Goal: Download file/media

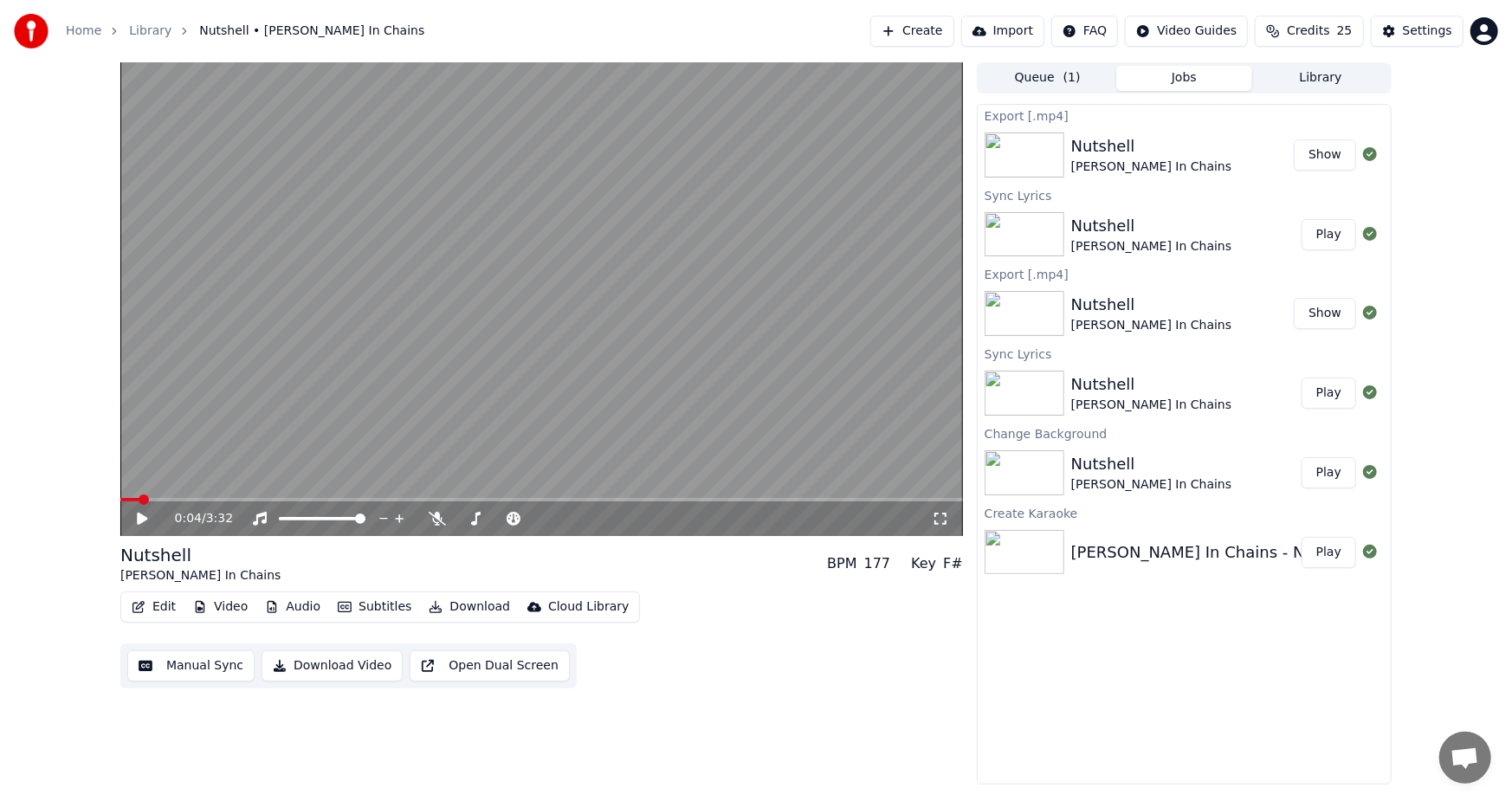
click at [933, 33] on button "Create" at bounding box center [913, 32] width 84 height 32
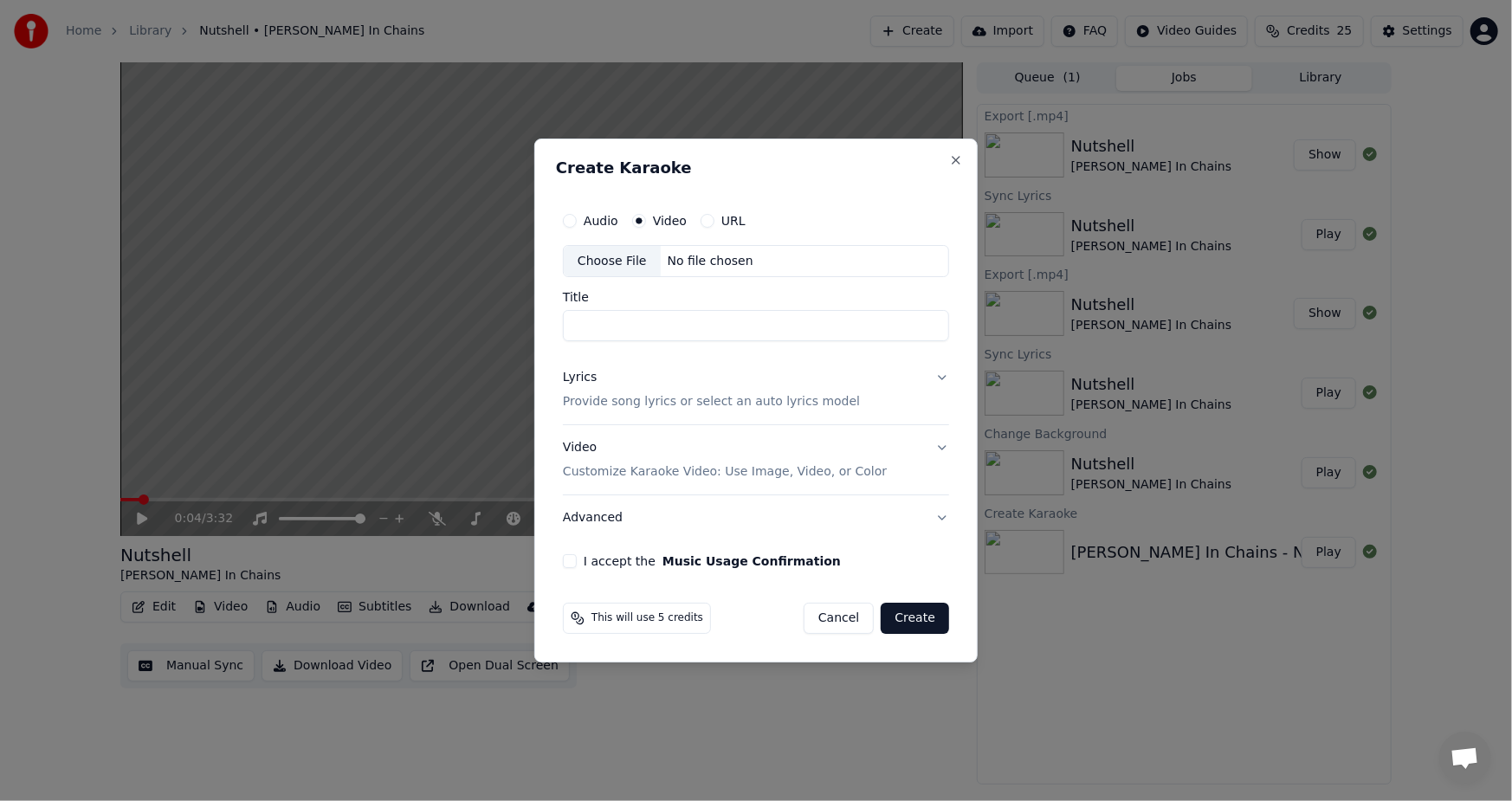
click at [609, 266] on div "Choose File" at bounding box center [612, 262] width 97 height 32
type input "**********"
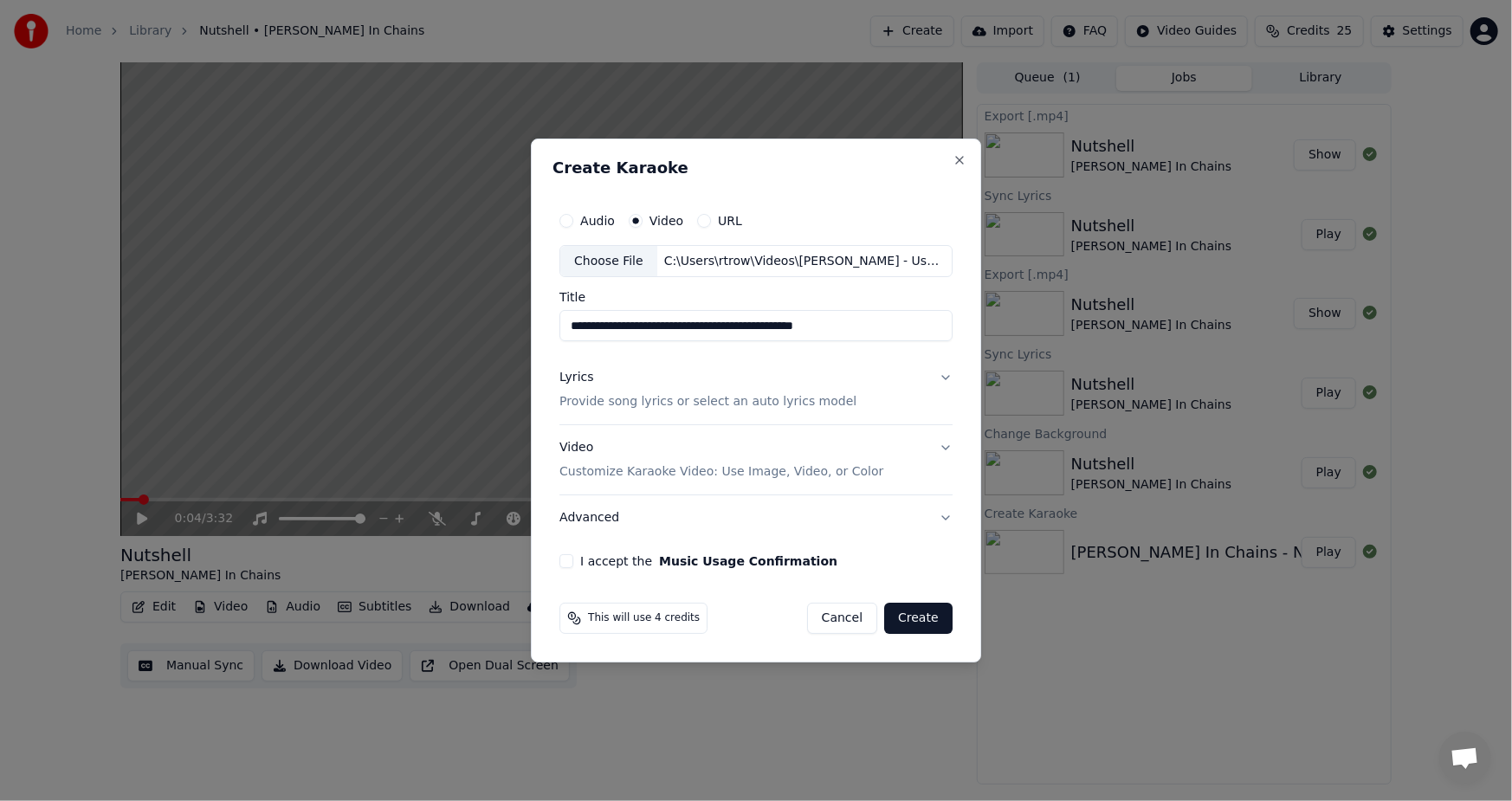
click at [576, 400] on p "Provide song lyrics or select an auto lyrics model" at bounding box center [708, 402] width 297 height 18
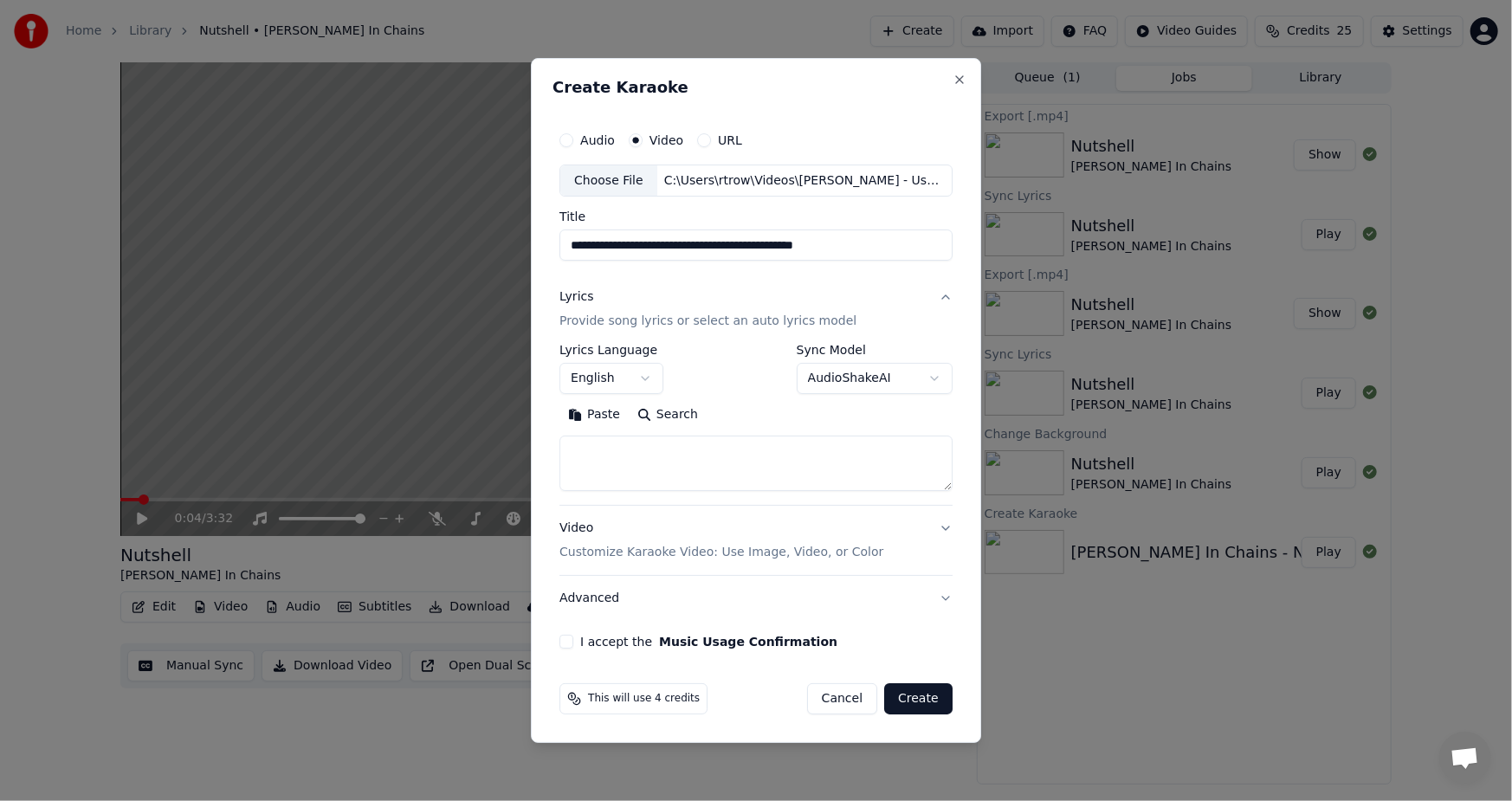
click at [586, 404] on button "Paste" at bounding box center [594, 415] width 70 height 28
click at [580, 646] on div "I accept the Music Usage Confirmation" at bounding box center [756, 641] width 393 height 14
click at [563, 640] on button "I accept the Music Usage Confirmation" at bounding box center [566, 641] width 14 height 14
click at [927, 702] on button "Create" at bounding box center [919, 699] width 69 height 32
type textarea "**********"
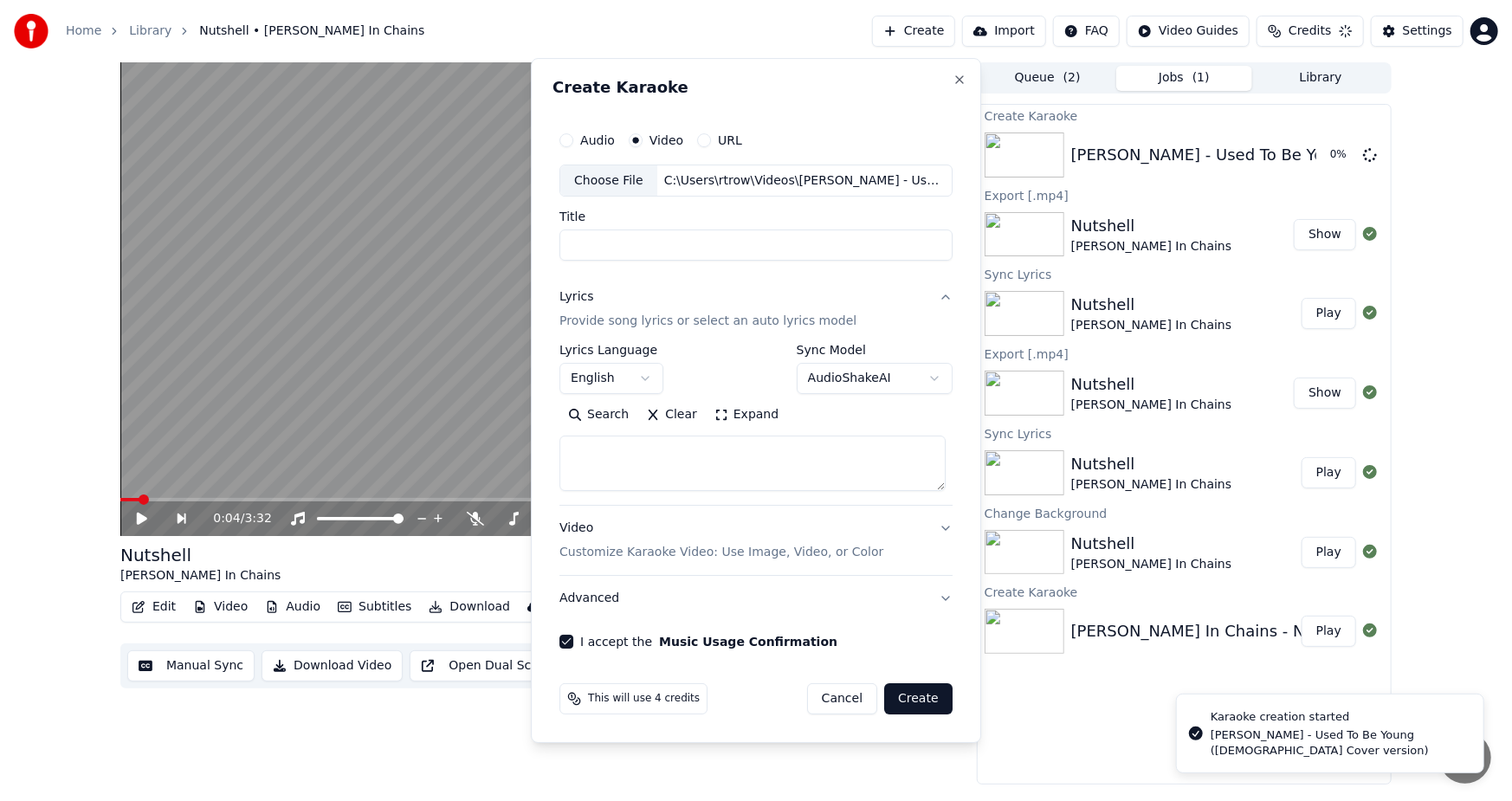
select select
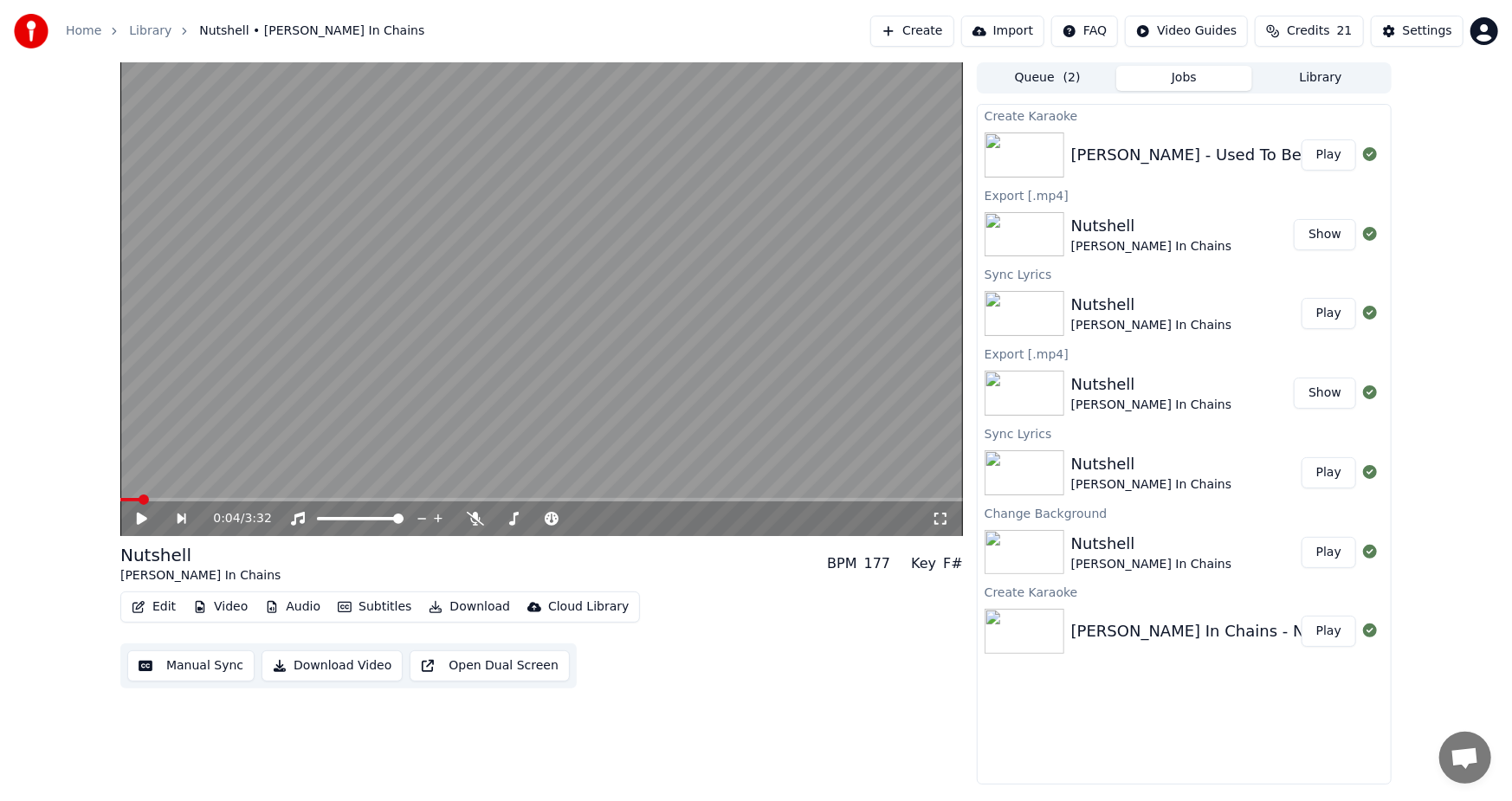
click at [1331, 153] on button "Play" at bounding box center [1329, 155] width 55 height 32
click at [355, 602] on button "Subtitles" at bounding box center [375, 607] width 87 height 24
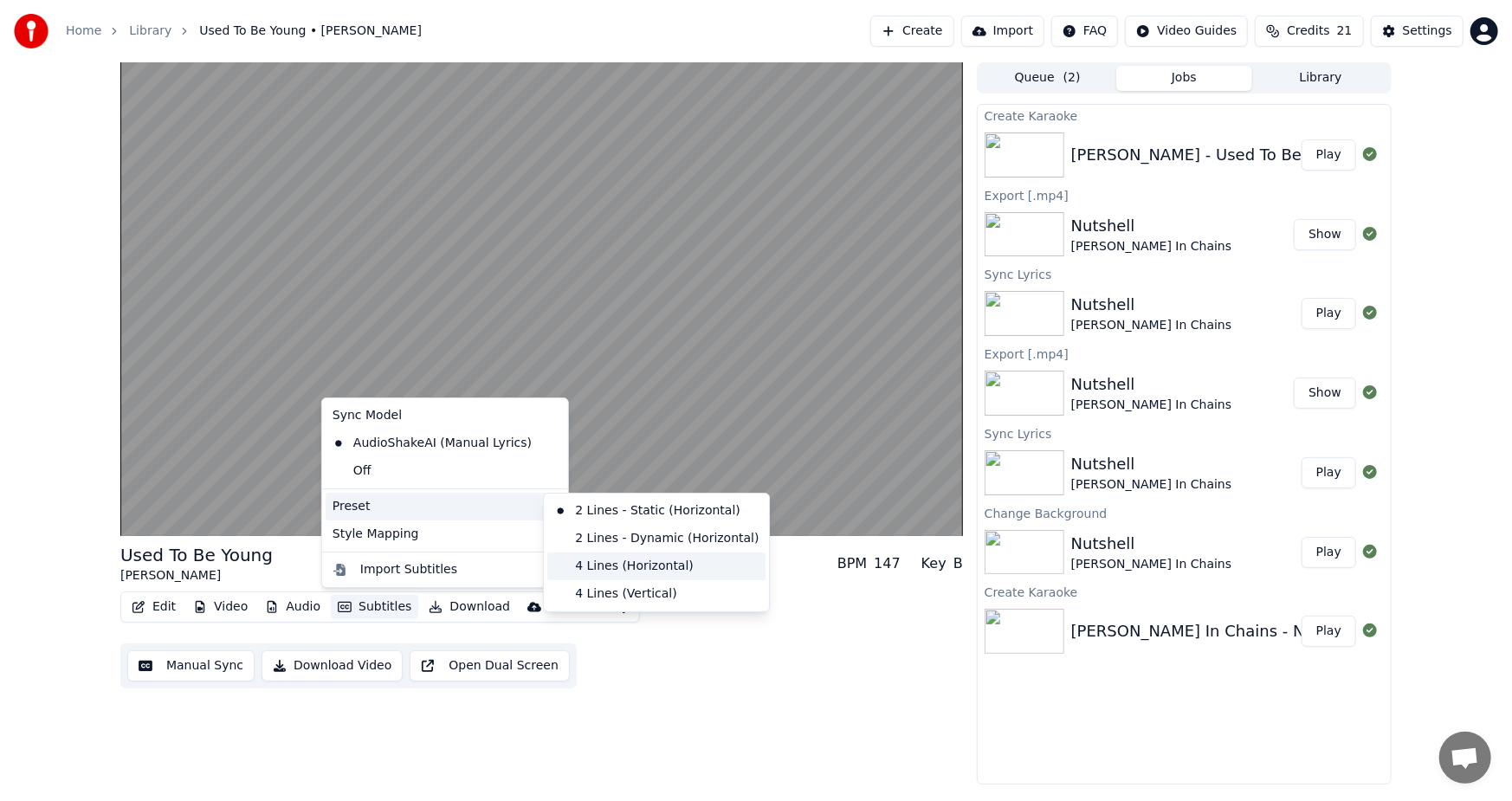
click at [630, 571] on div "4 Lines (Horizontal)" at bounding box center [656, 567] width 218 height 28
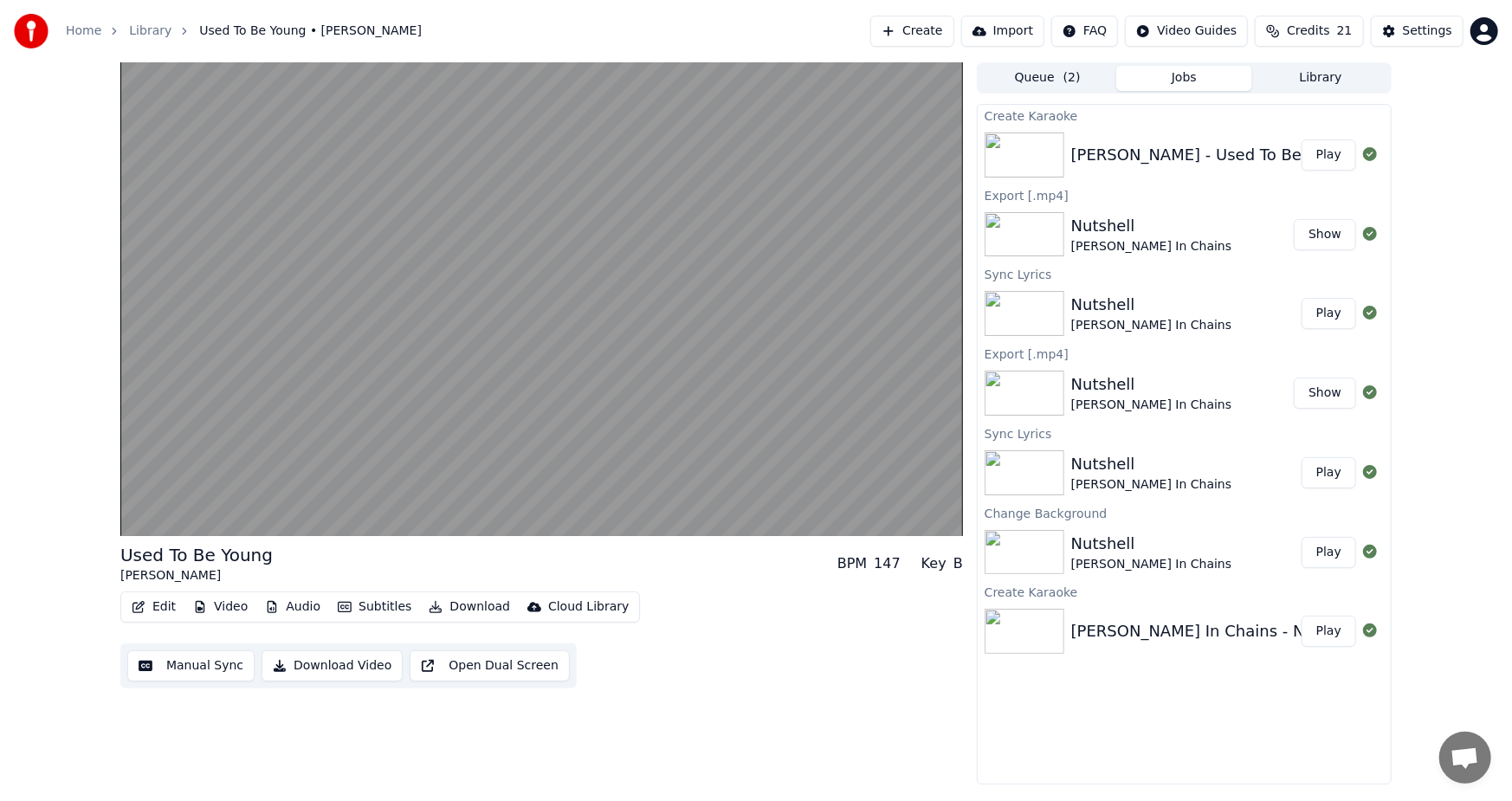
click at [216, 604] on button "Video" at bounding box center [220, 607] width 69 height 24
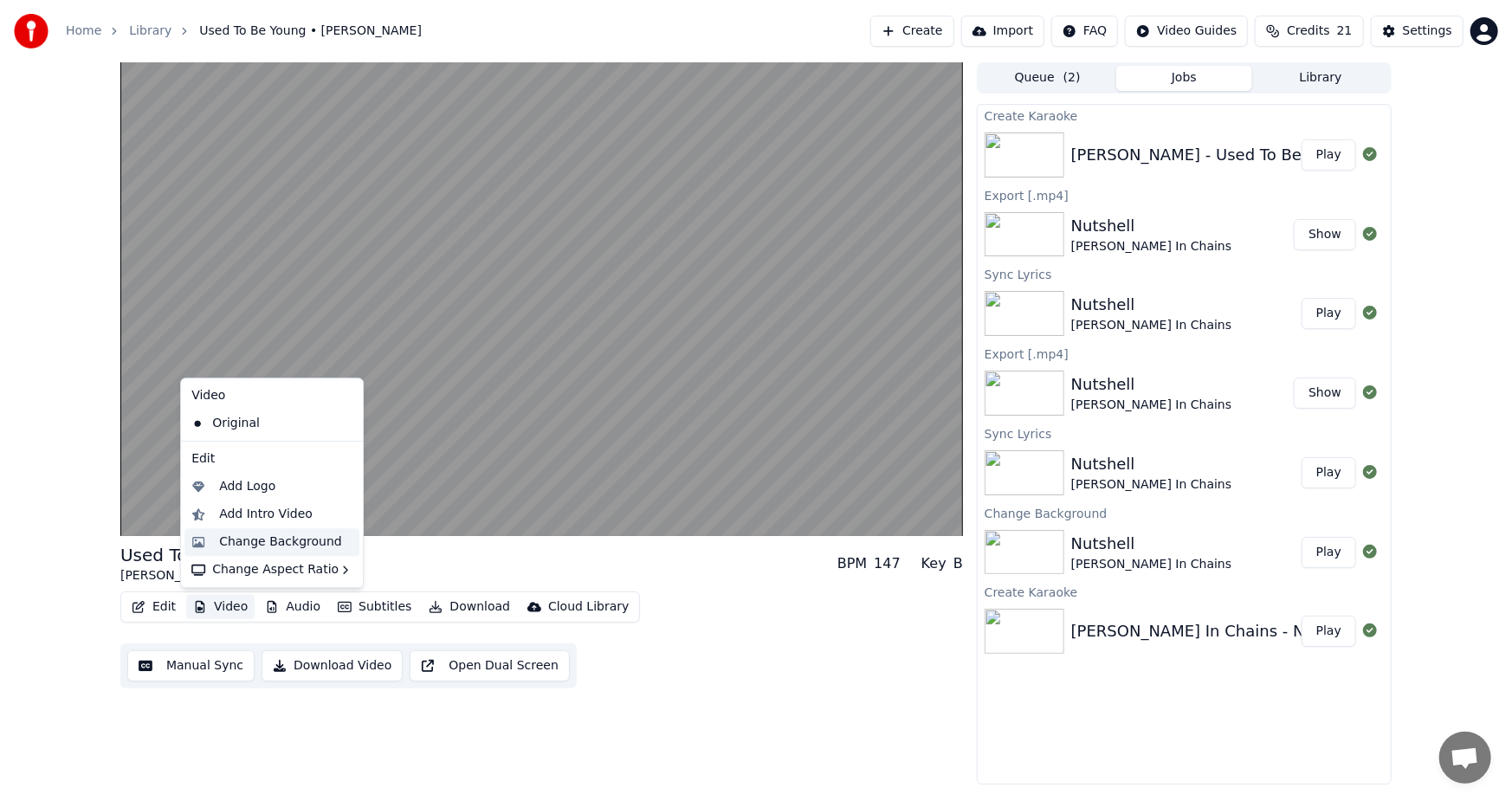
click at [307, 542] on div "Change Background" at bounding box center [281, 542] width 123 height 18
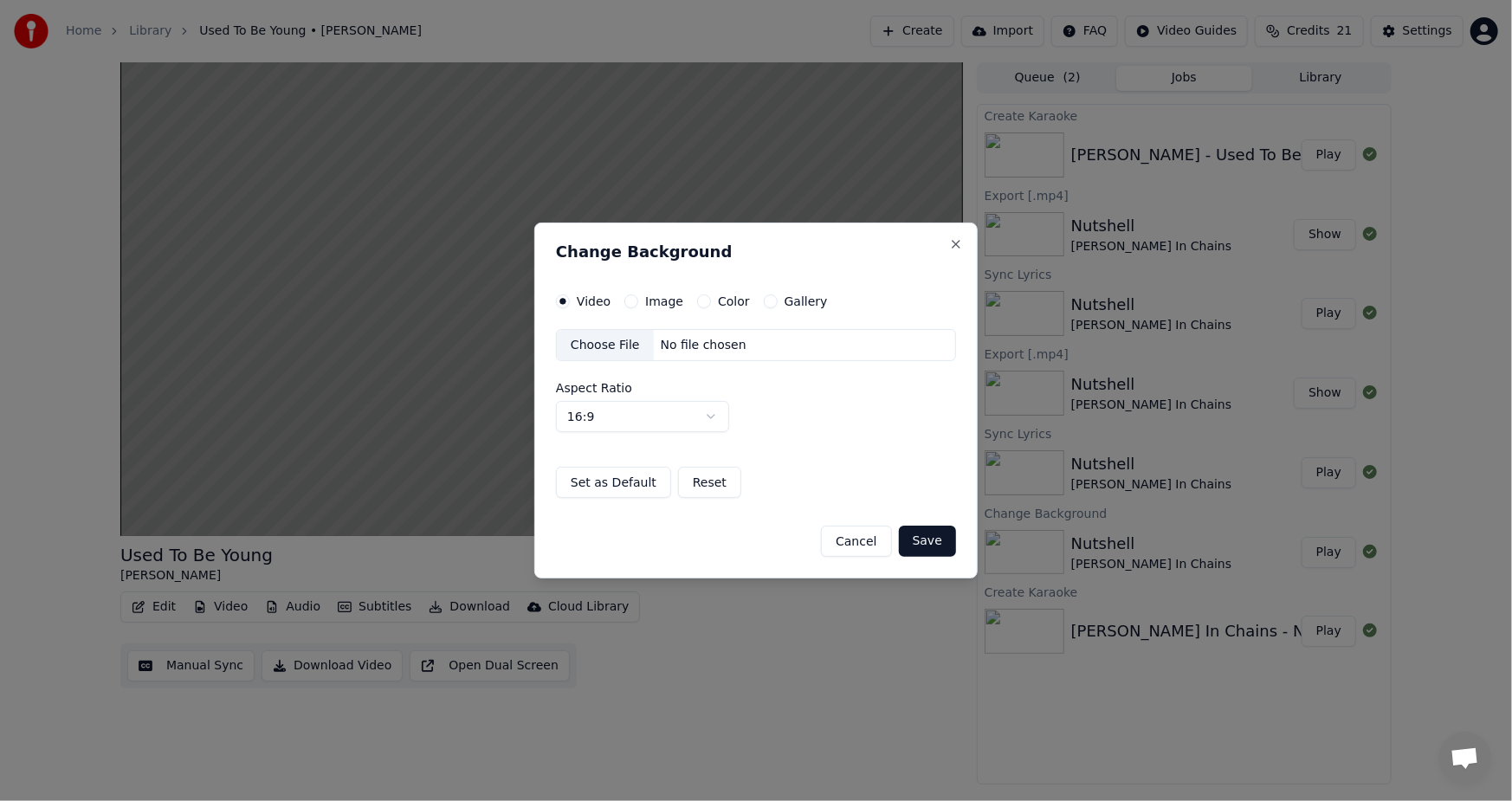
click at [795, 300] on label "Gallery" at bounding box center [806, 301] width 44 height 12
click at [778, 300] on button "Gallery" at bounding box center [770, 301] width 14 height 14
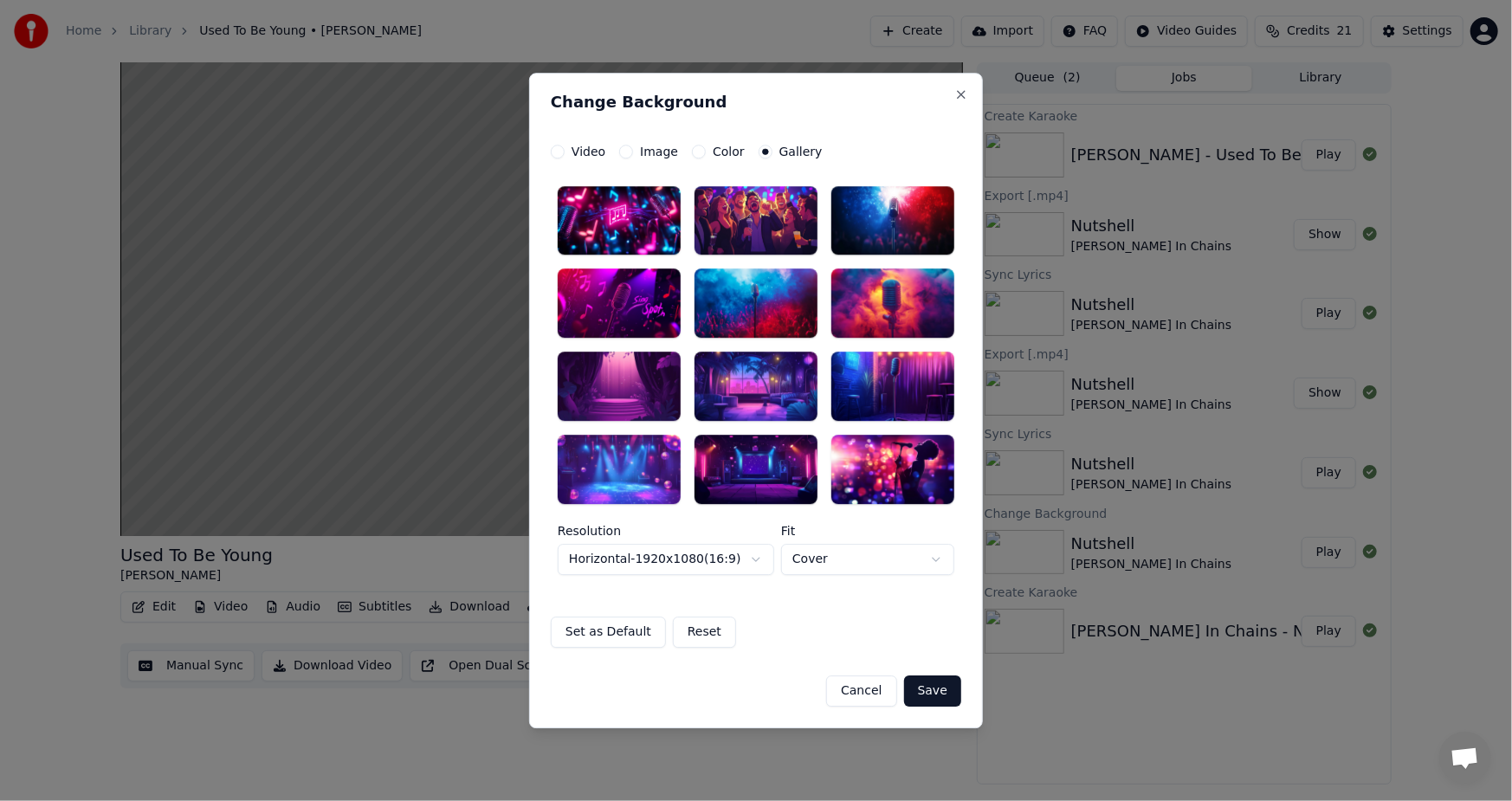
click at [649, 405] on div at bounding box center [619, 387] width 123 height 70
click at [939, 696] on button "Save" at bounding box center [933, 691] width 58 height 32
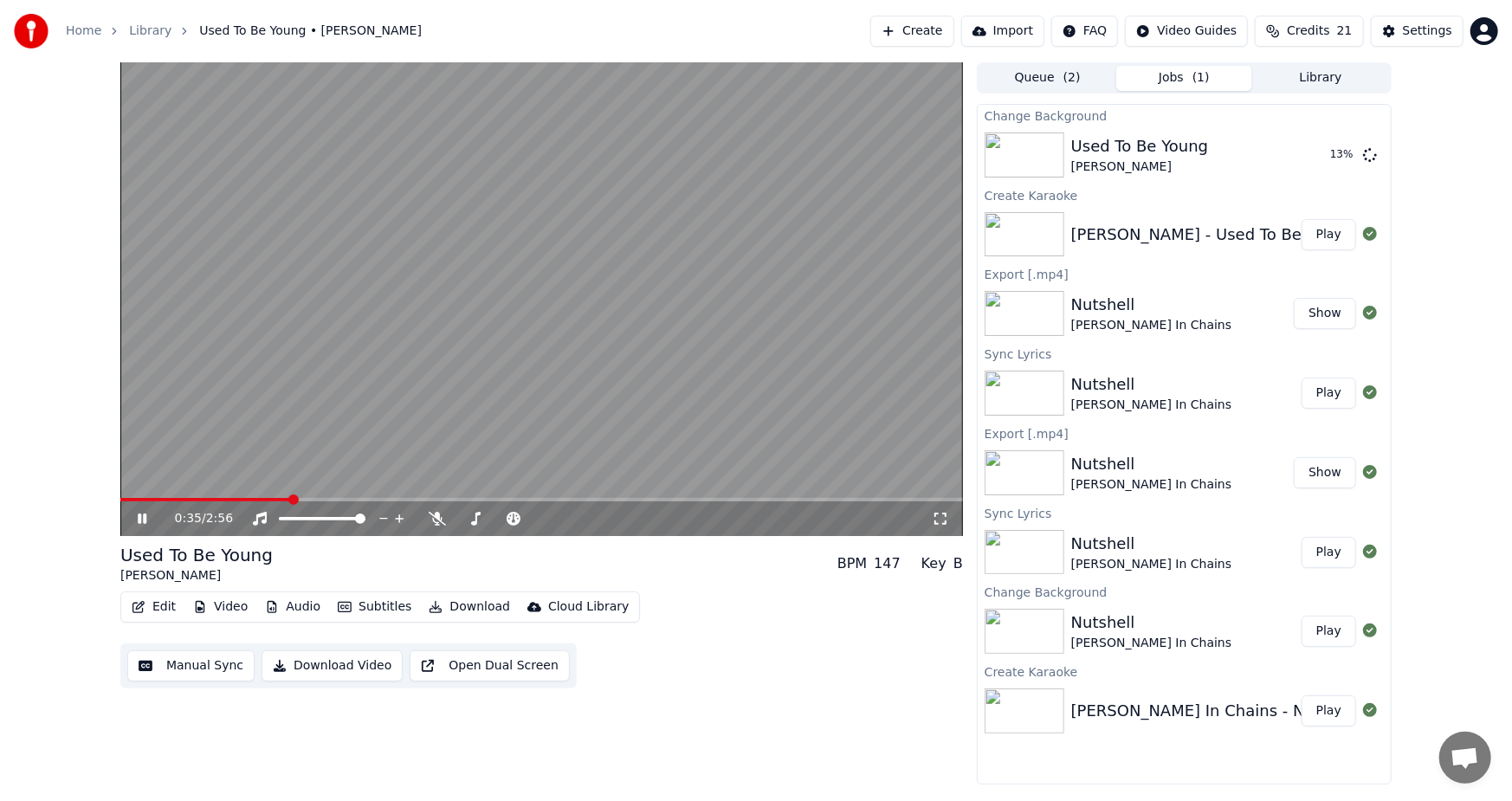
click at [139, 519] on icon at bounding box center [141, 519] width 8 height 10
click at [1328, 158] on button "Play" at bounding box center [1329, 155] width 55 height 32
click at [326, 664] on button "Download Video" at bounding box center [332, 666] width 141 height 32
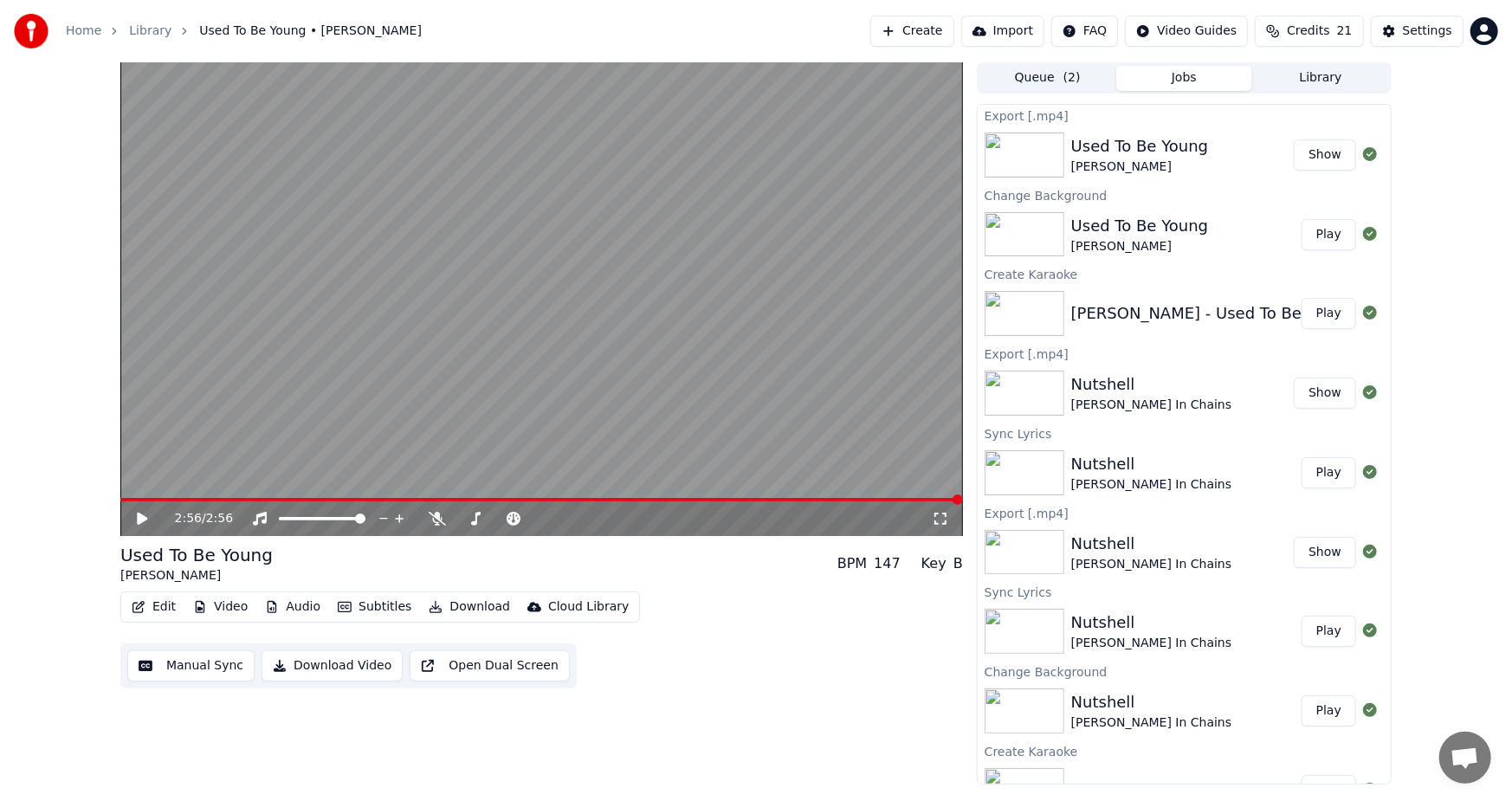
click at [1318, 148] on button "Show" at bounding box center [1324, 155] width 62 height 32
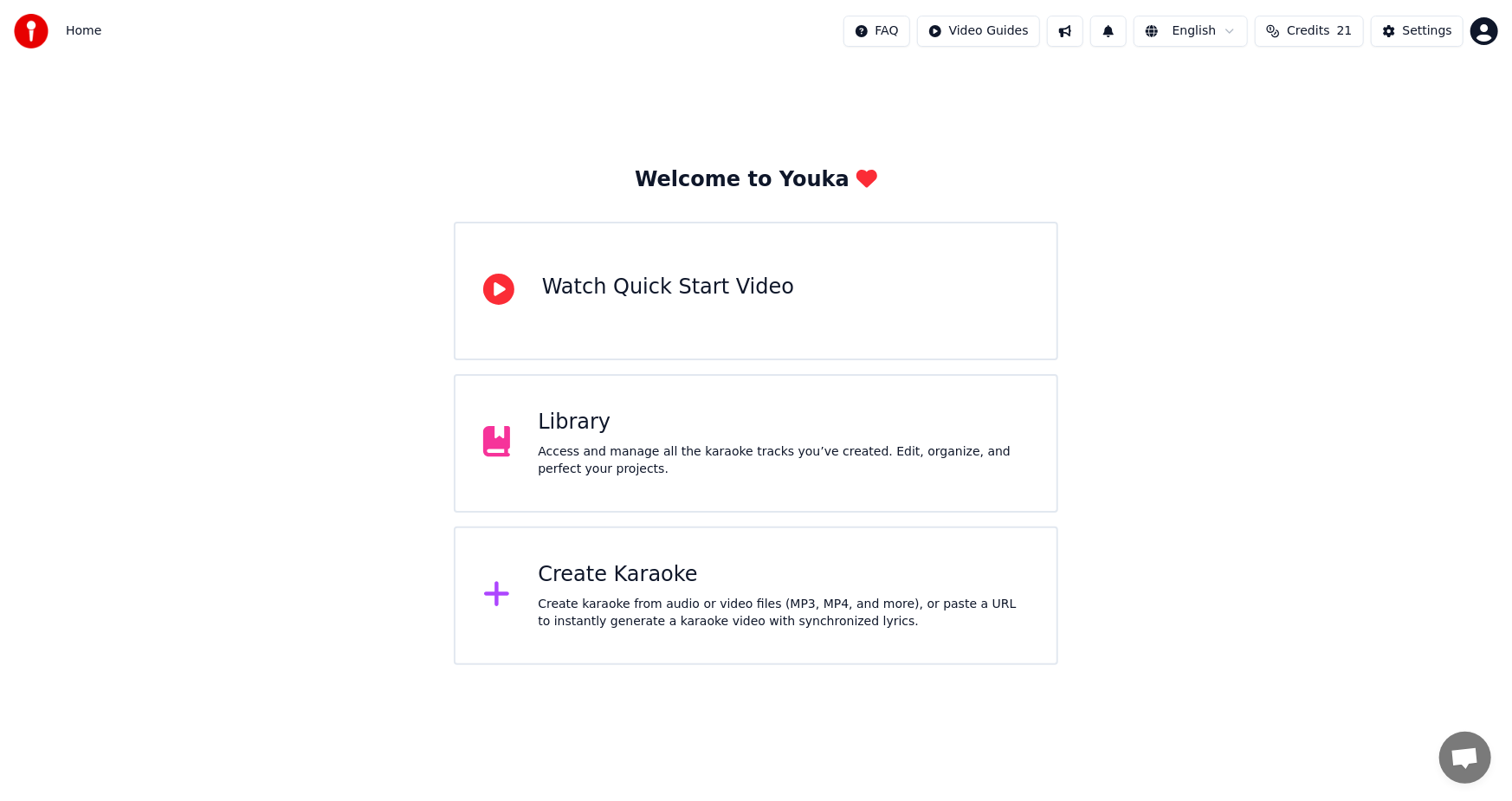
click at [737, 404] on div "Library Access and manage all the karaoke tracks you’ve created. Edit, organize…" at bounding box center [756, 443] width 605 height 138
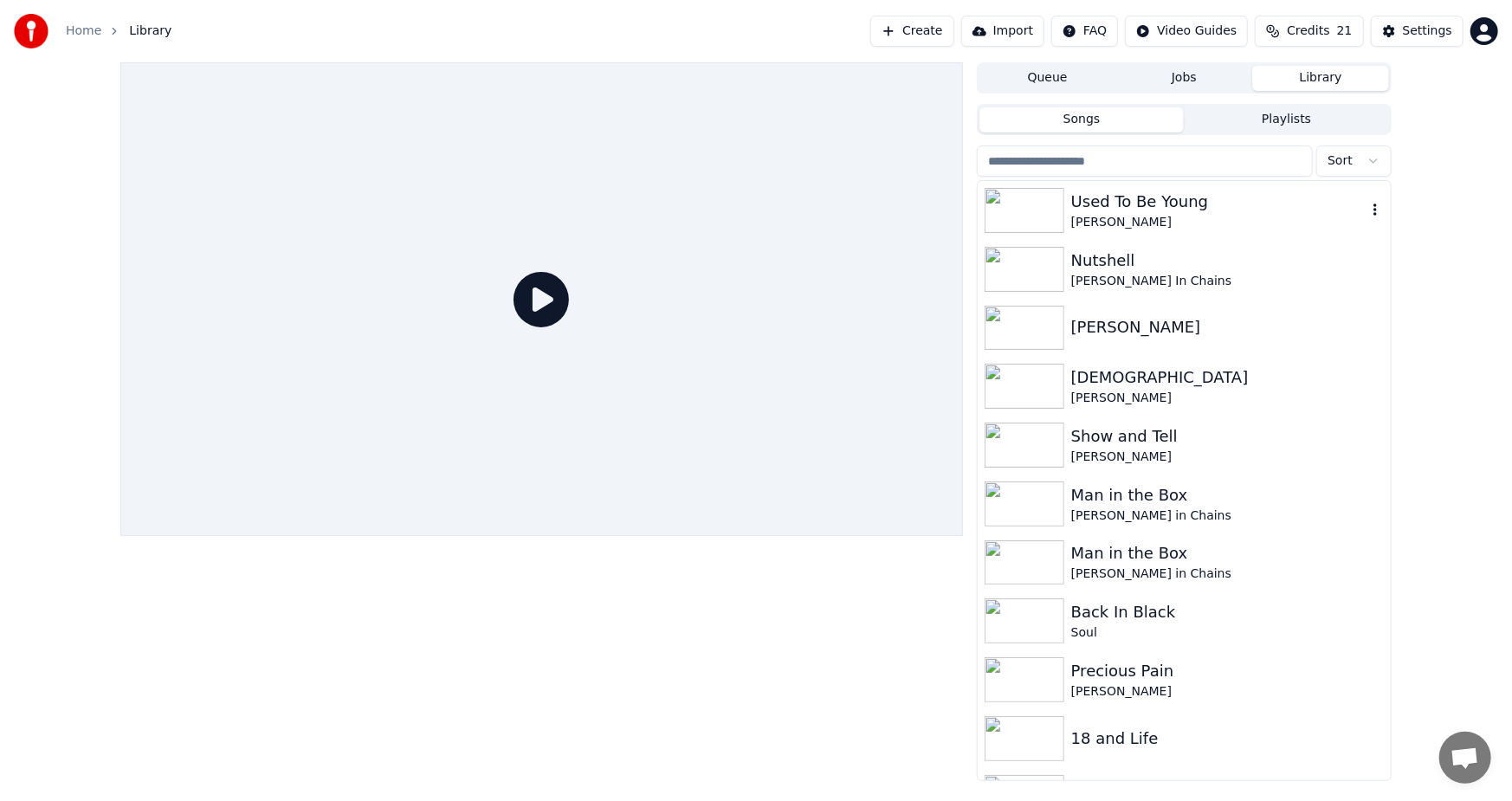
click at [1201, 191] on div "Used To Be Young" at bounding box center [1219, 202] width 296 height 24
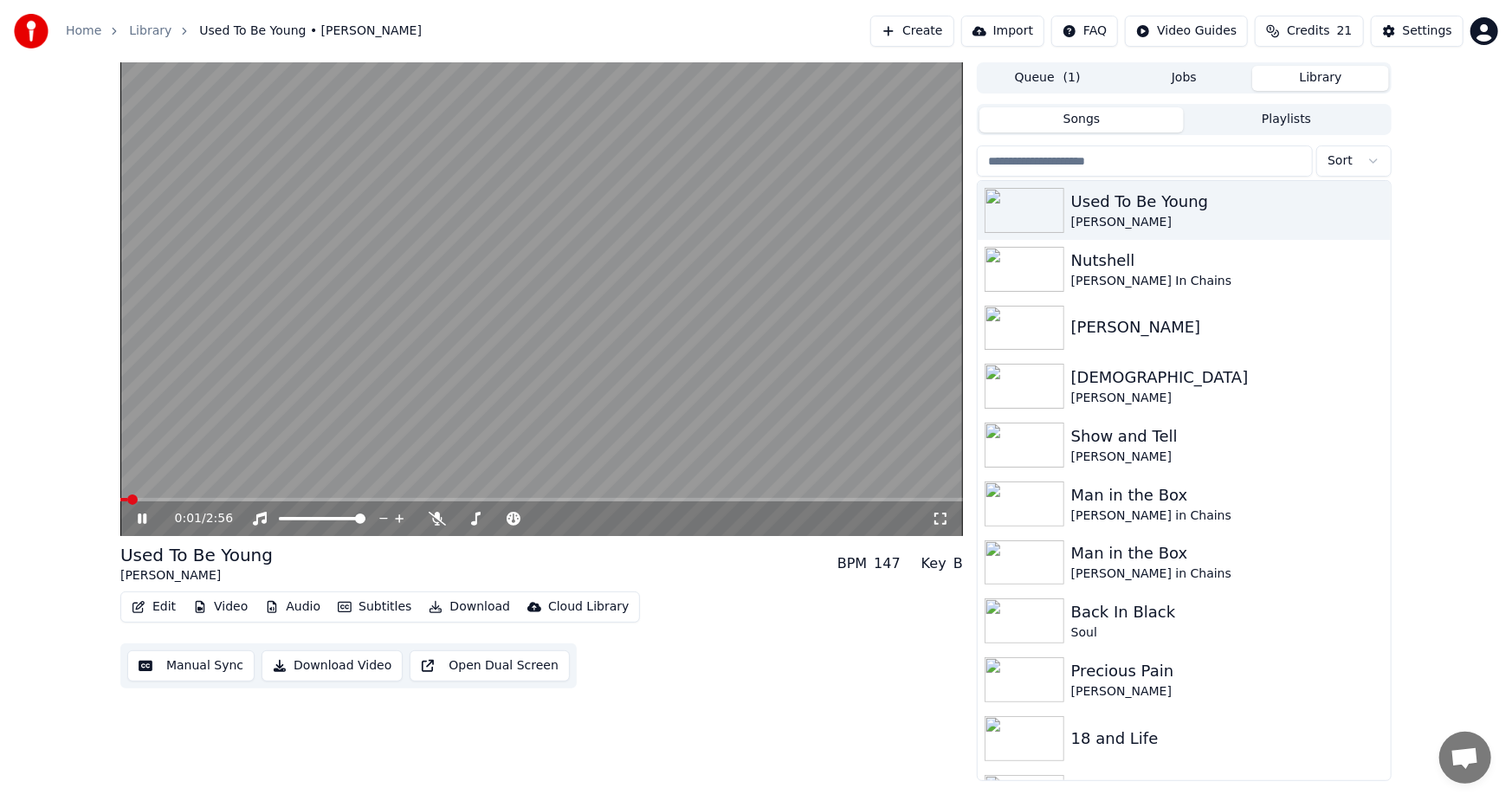
click at [235, 494] on video at bounding box center [542, 299] width 843 height 474
click at [136, 517] on icon at bounding box center [154, 519] width 41 height 14
click at [312, 500] on span at bounding box center [542, 500] width 843 height 4
click at [138, 512] on icon at bounding box center [154, 519] width 41 height 14
click at [320, 665] on button "Download Video" at bounding box center [332, 666] width 141 height 32
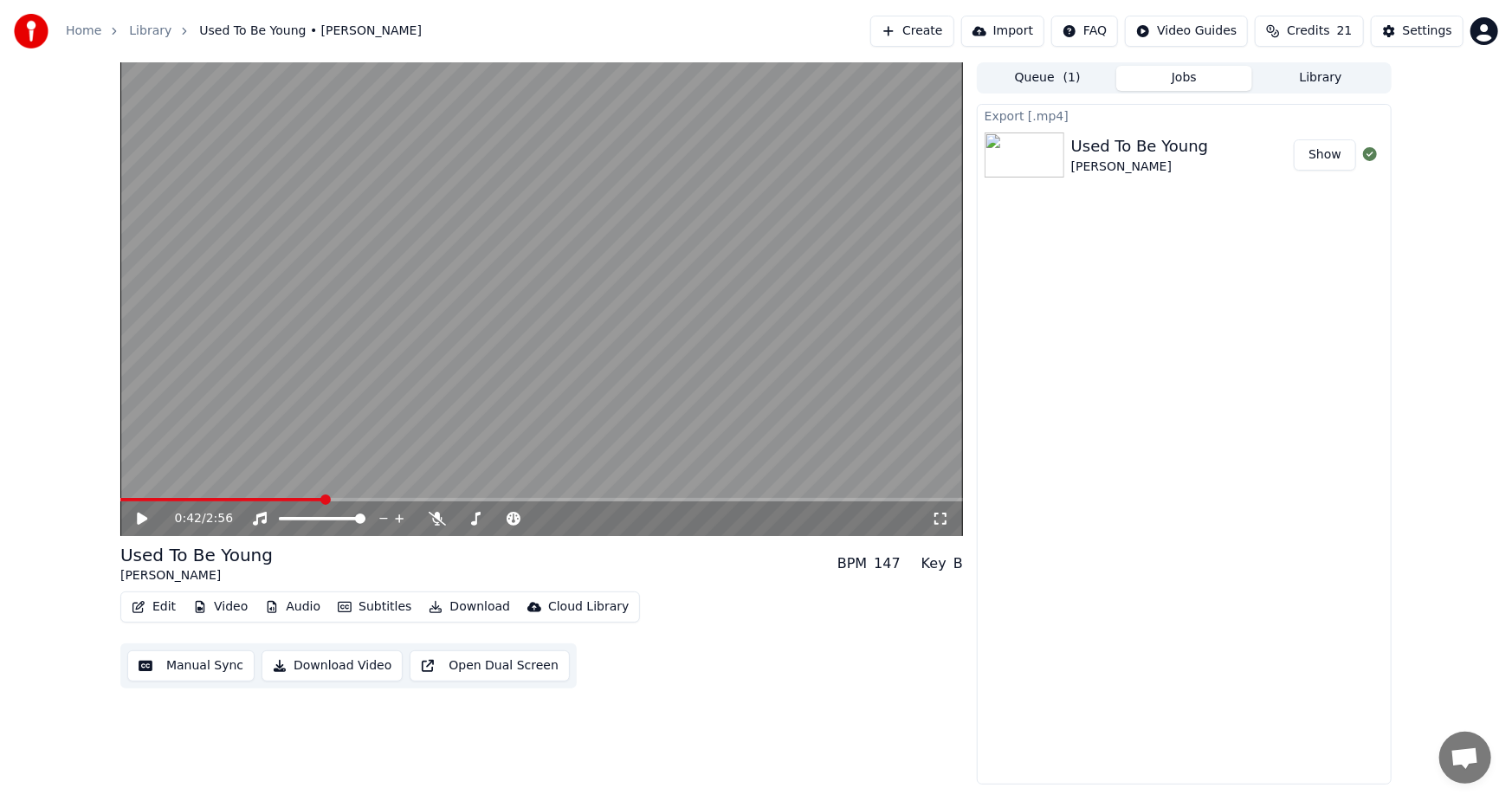
click at [1317, 153] on button "Show" at bounding box center [1324, 155] width 62 height 32
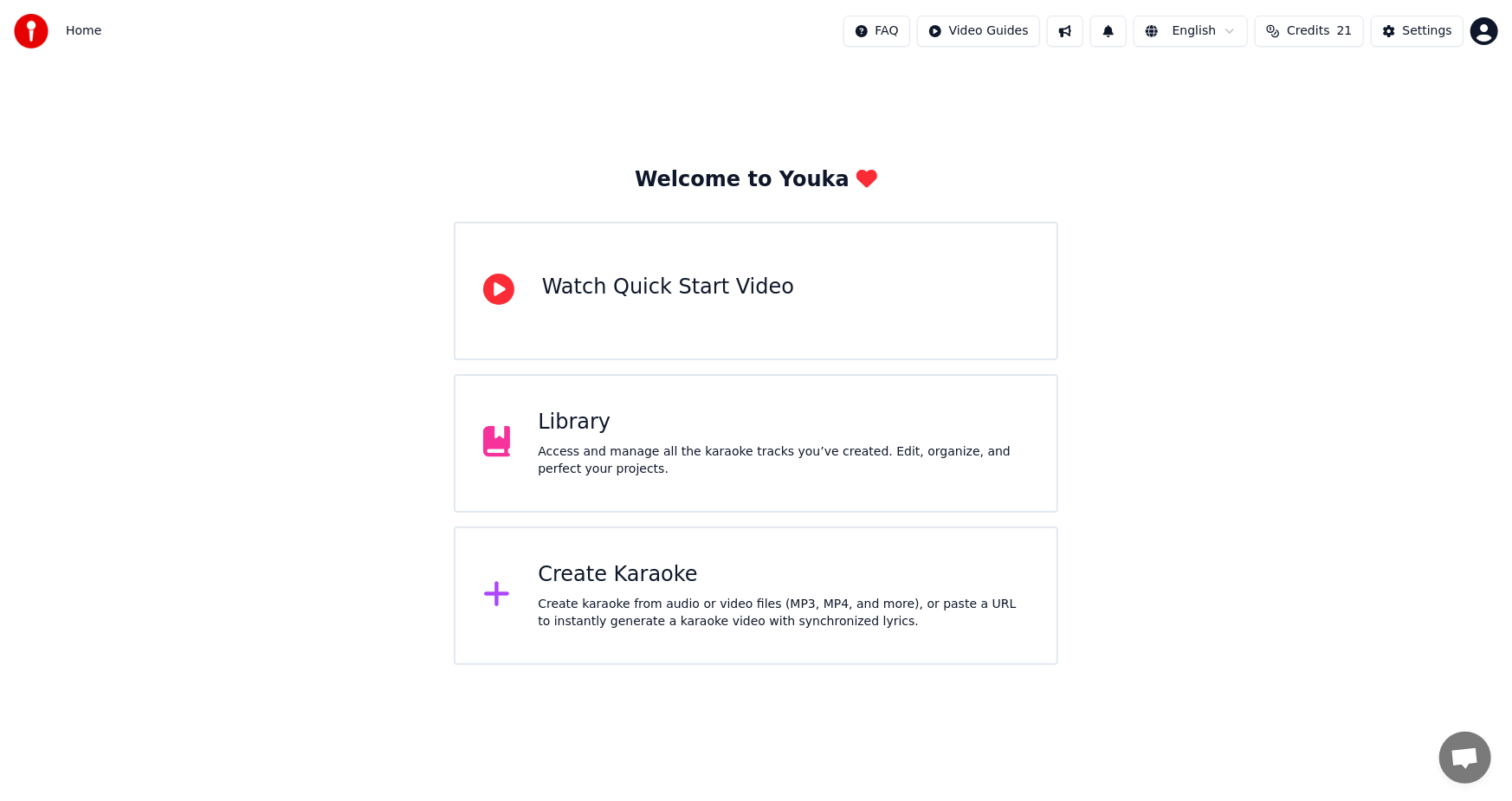
click at [733, 433] on div "Library" at bounding box center [783, 423] width 491 height 28
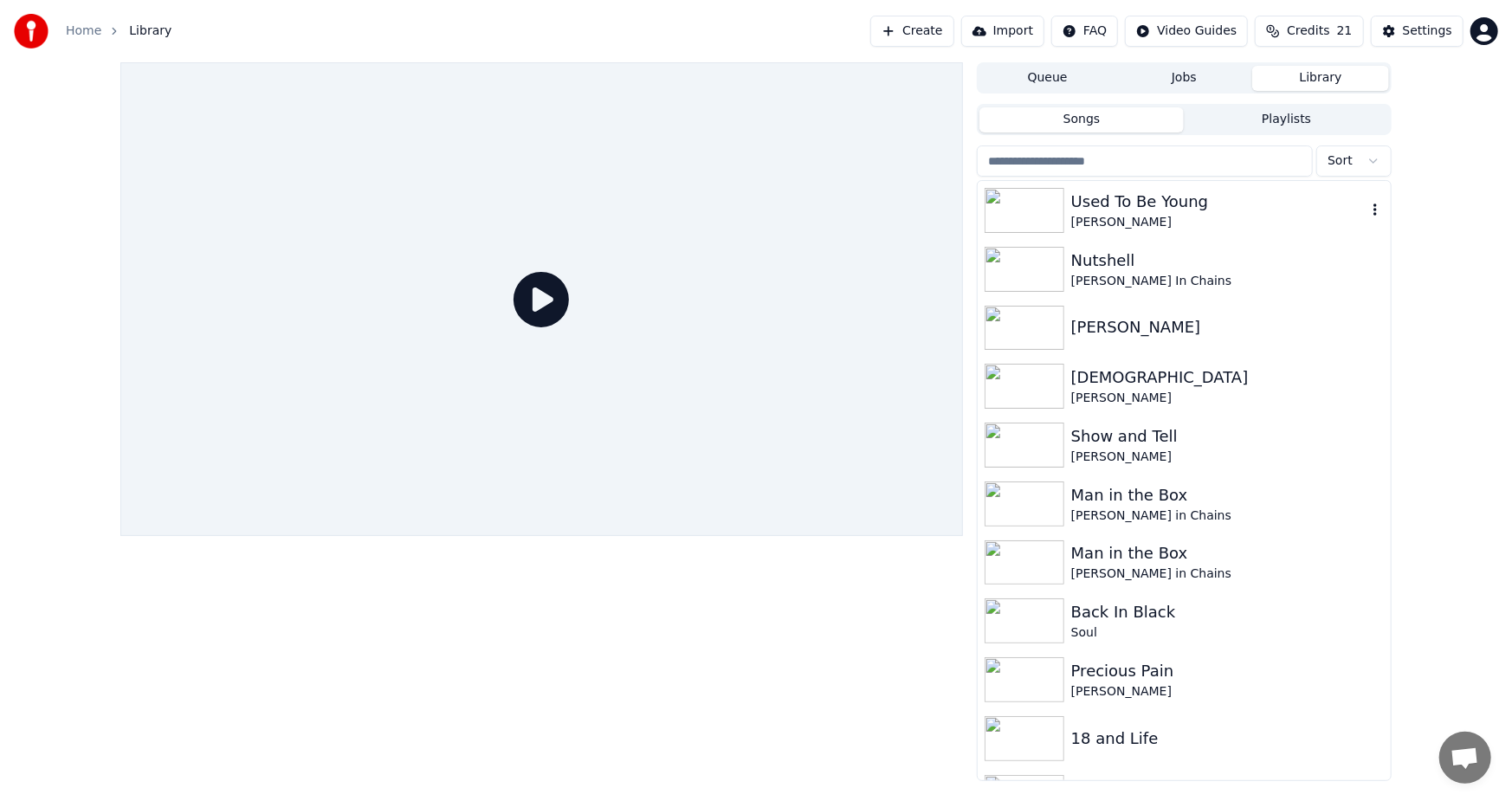
click at [1134, 210] on div "Used To Be Young" at bounding box center [1219, 202] width 296 height 24
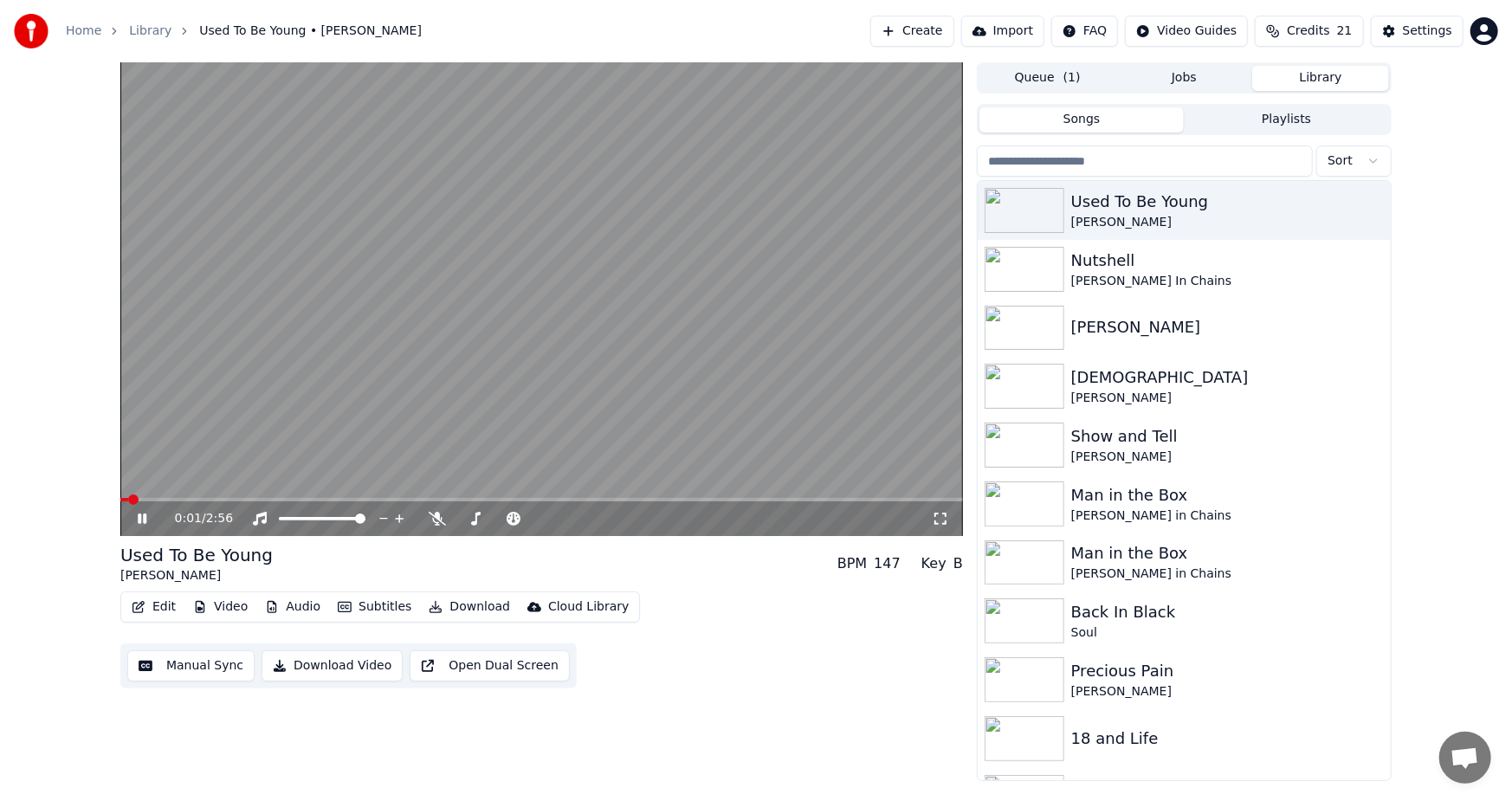
click at [238, 494] on video at bounding box center [542, 299] width 843 height 474
click at [234, 500] on span at bounding box center [542, 500] width 843 height 4
click at [133, 529] on div "0:24 / 2:56" at bounding box center [542, 519] width 843 height 34
click at [138, 514] on icon at bounding box center [141, 519] width 10 height 12
click at [138, 513] on icon at bounding box center [154, 519] width 41 height 14
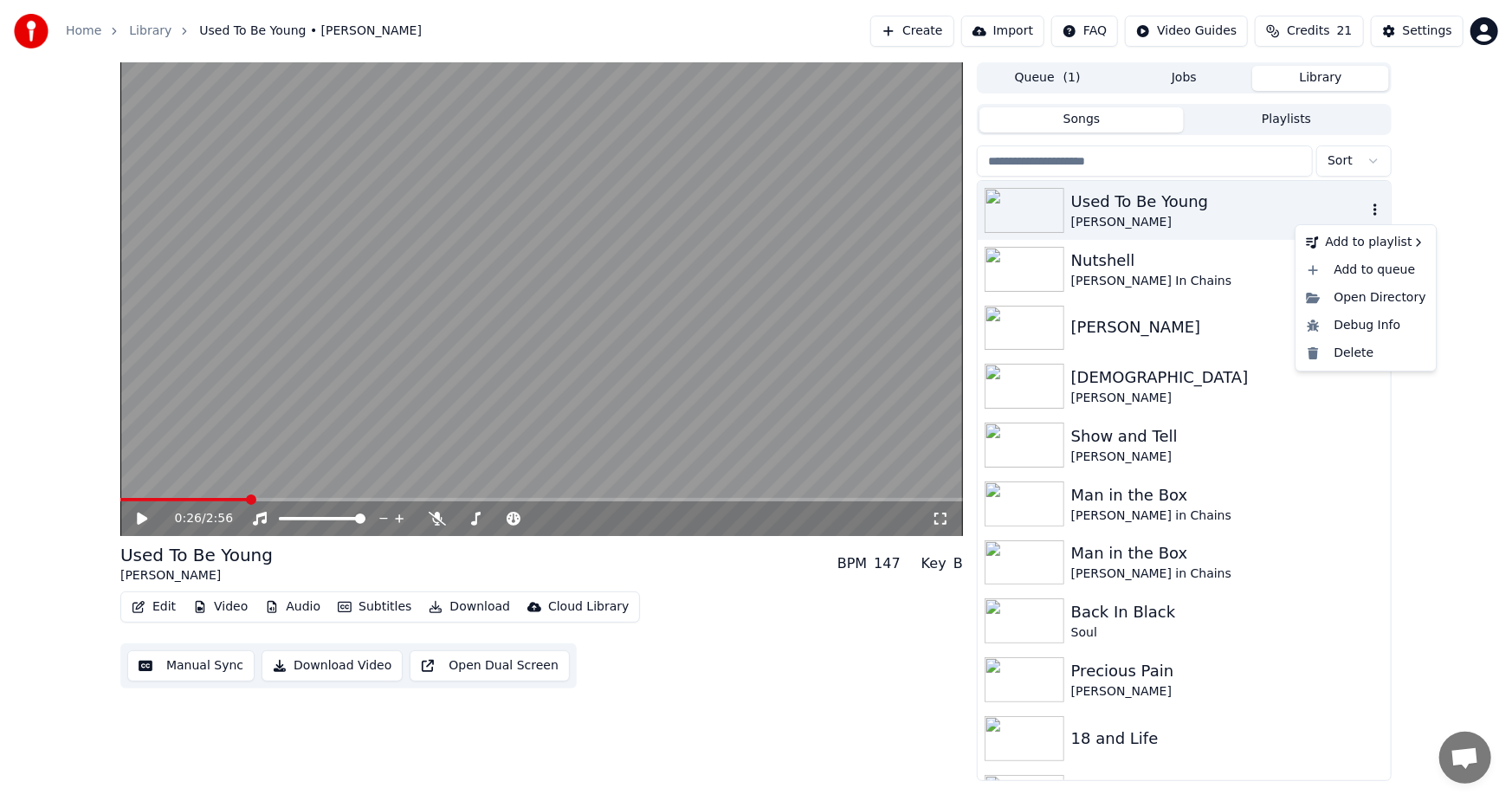
click at [1367, 214] on icon "button" at bounding box center [1375, 209] width 18 height 14
click at [1382, 296] on div "Open Directory" at bounding box center [1366, 298] width 134 height 28
click at [311, 667] on button "Download Video" at bounding box center [332, 666] width 141 height 32
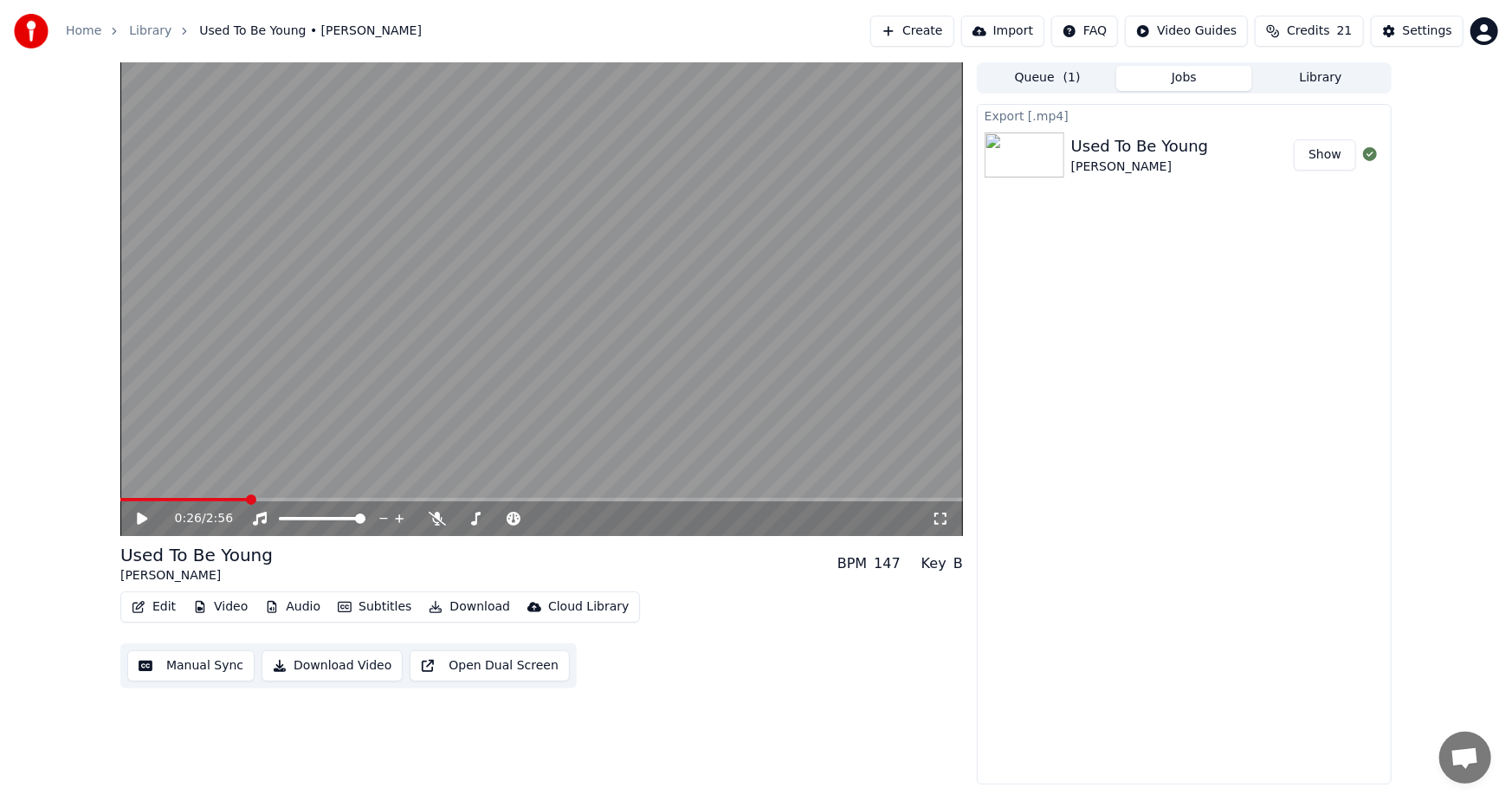
click at [1327, 147] on button "Show" at bounding box center [1324, 155] width 62 height 32
